Goal: Information Seeking & Learning: Learn about a topic

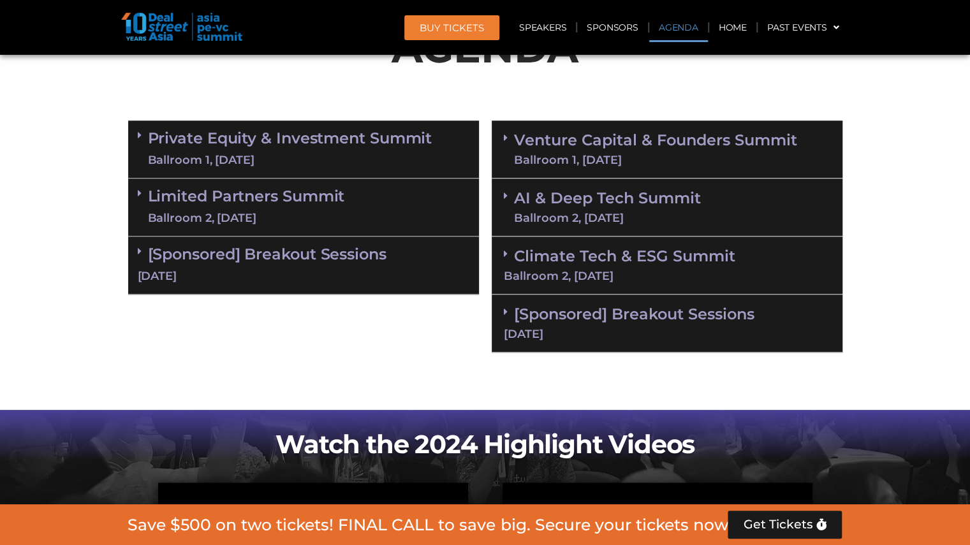
scroll to position [766, 0]
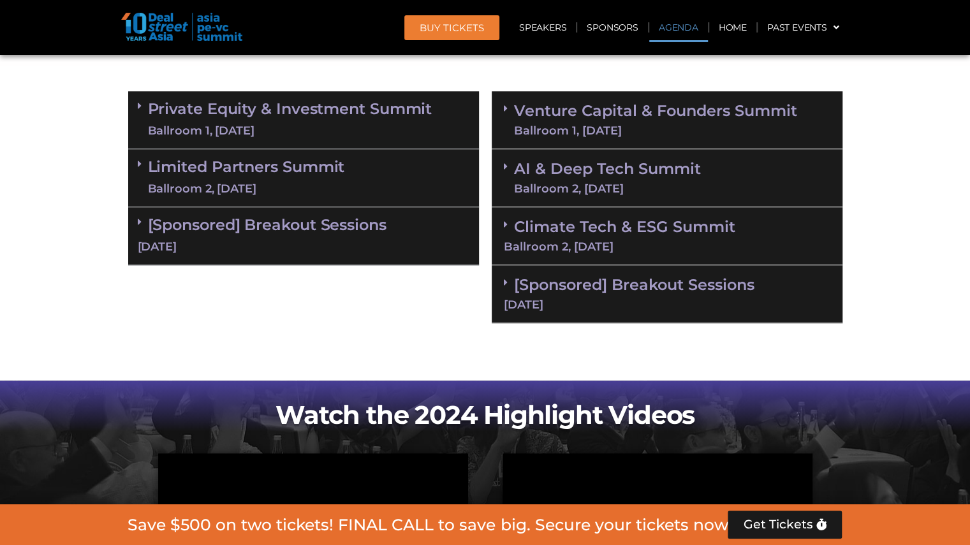
click at [609, 138] on div "Venture Capital & Founders​ Summit Ballroom 1, 11 Sept" at bounding box center [667, 120] width 351 height 58
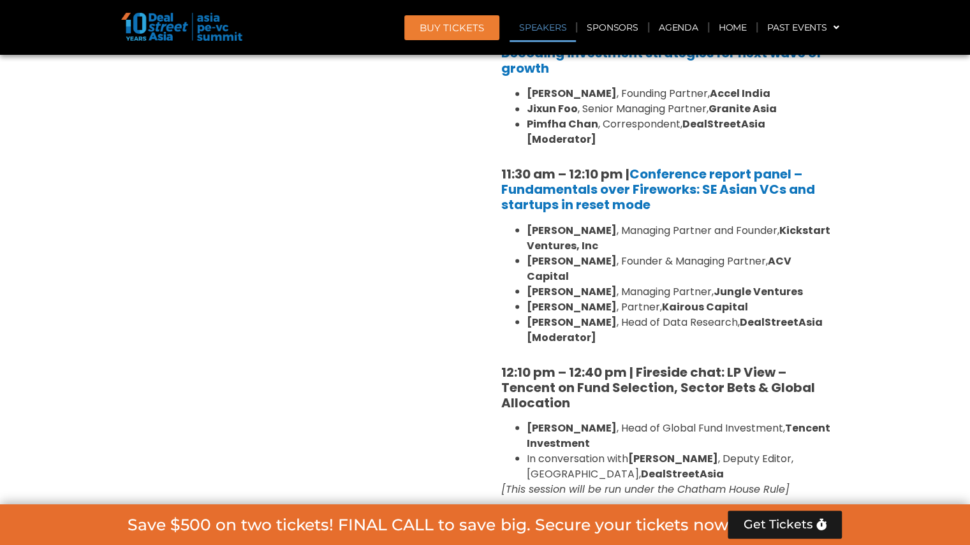
scroll to position [1250, 0]
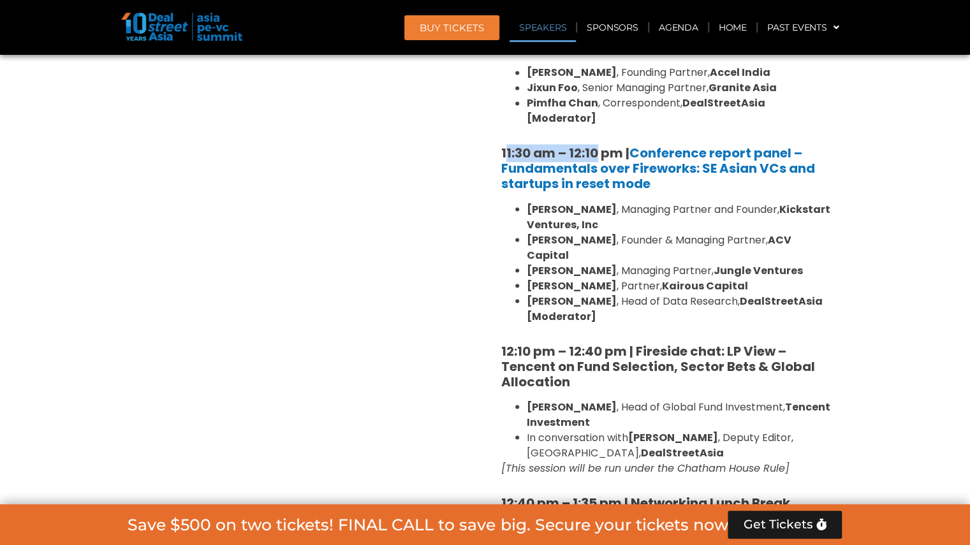
drag, startPoint x: 504, startPoint y: 138, endPoint x: 597, endPoint y: 140, distance: 93.2
click at [597, 144] on strong "11:30 am – 12:10 pm | Conference report panel – Fundamentals over Fireworks: SE…" at bounding box center [658, 168] width 314 height 48
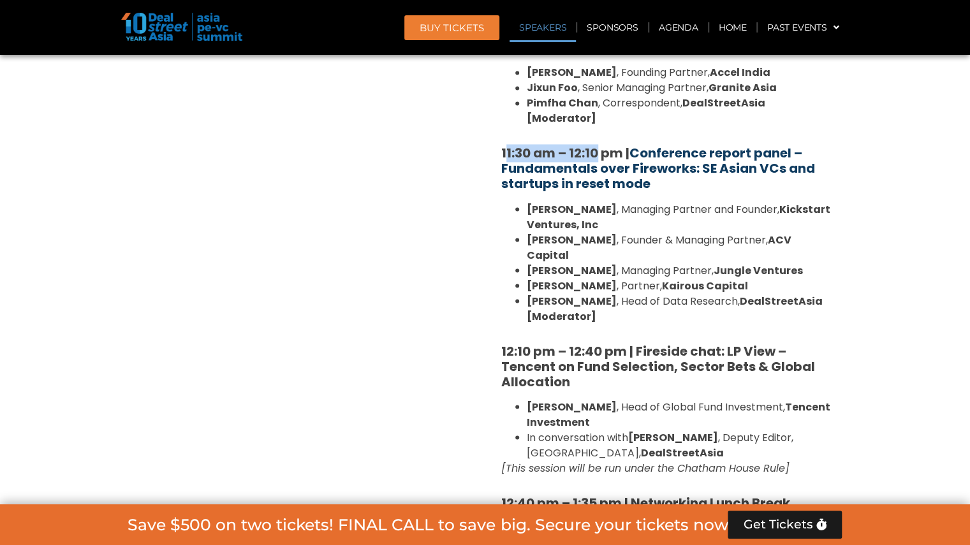
click at [569, 145] on link "Conference report panel – Fundamentals over Fireworks: SE Asian VCs and startup…" at bounding box center [658, 168] width 314 height 48
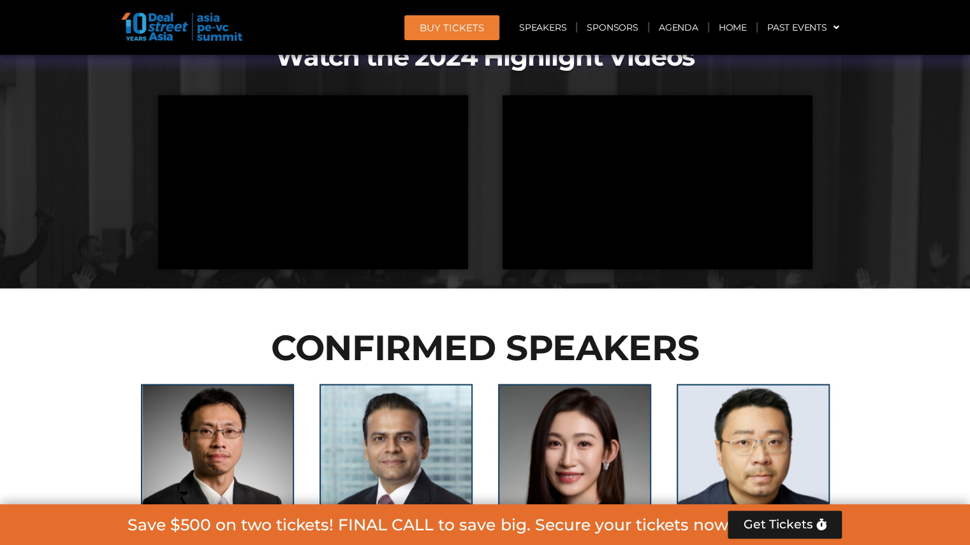
scroll to position [1250, 0]
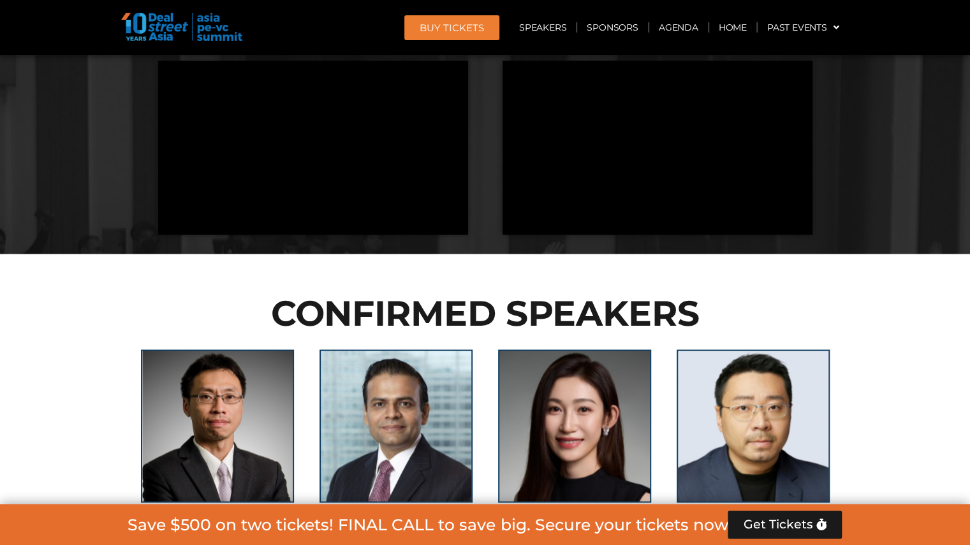
click at [32, 246] on div at bounding box center [485, 121] width 970 height 266
click at [34, 242] on div at bounding box center [485, 121] width 970 height 266
click at [35, 242] on div at bounding box center [485, 121] width 970 height 266
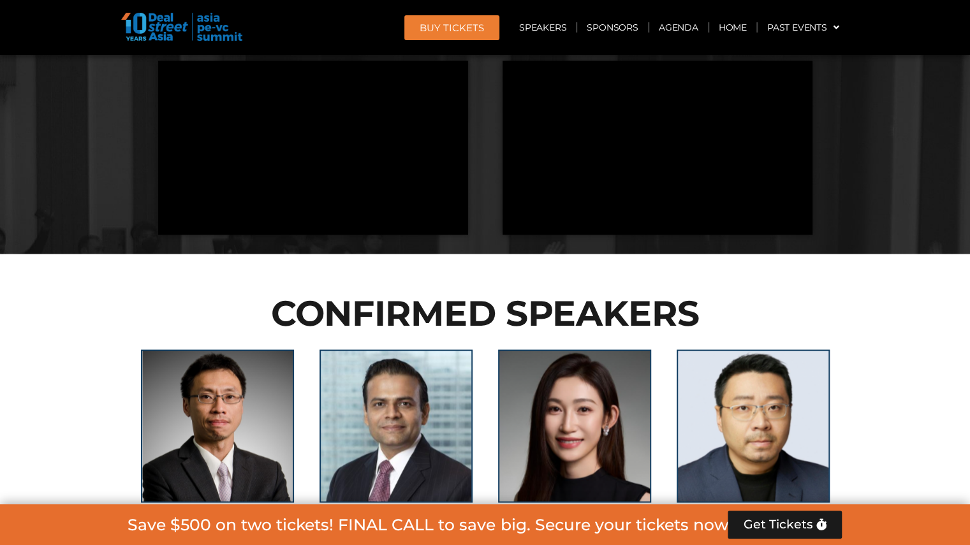
click at [35, 242] on div at bounding box center [485, 121] width 970 height 266
click at [150, 39] on img at bounding box center [181, 27] width 121 height 28
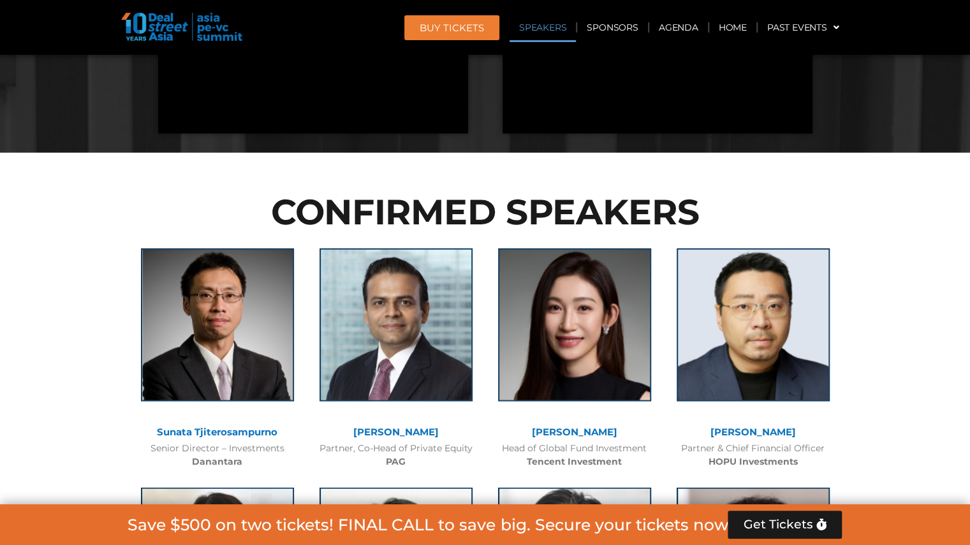
scroll to position [1353, 0]
